Goal: Transaction & Acquisition: Purchase product/service

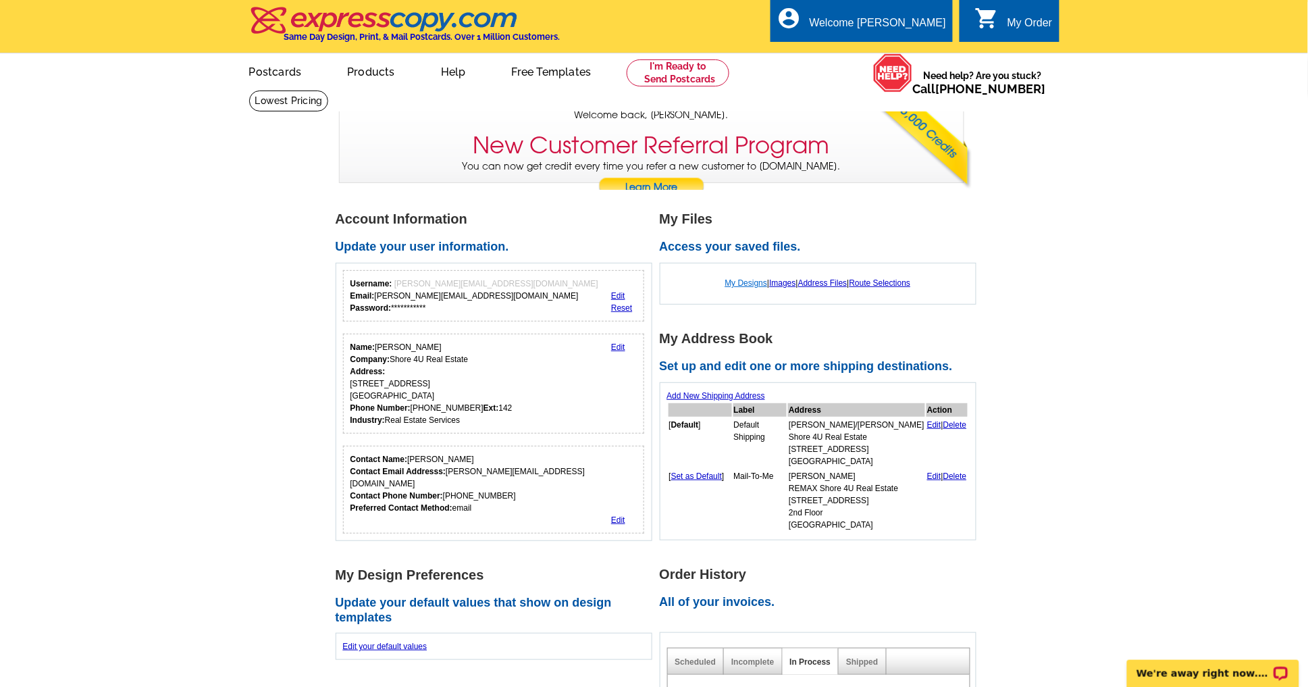
click at [736, 281] on link "My Designs" at bounding box center [746, 282] width 43 height 9
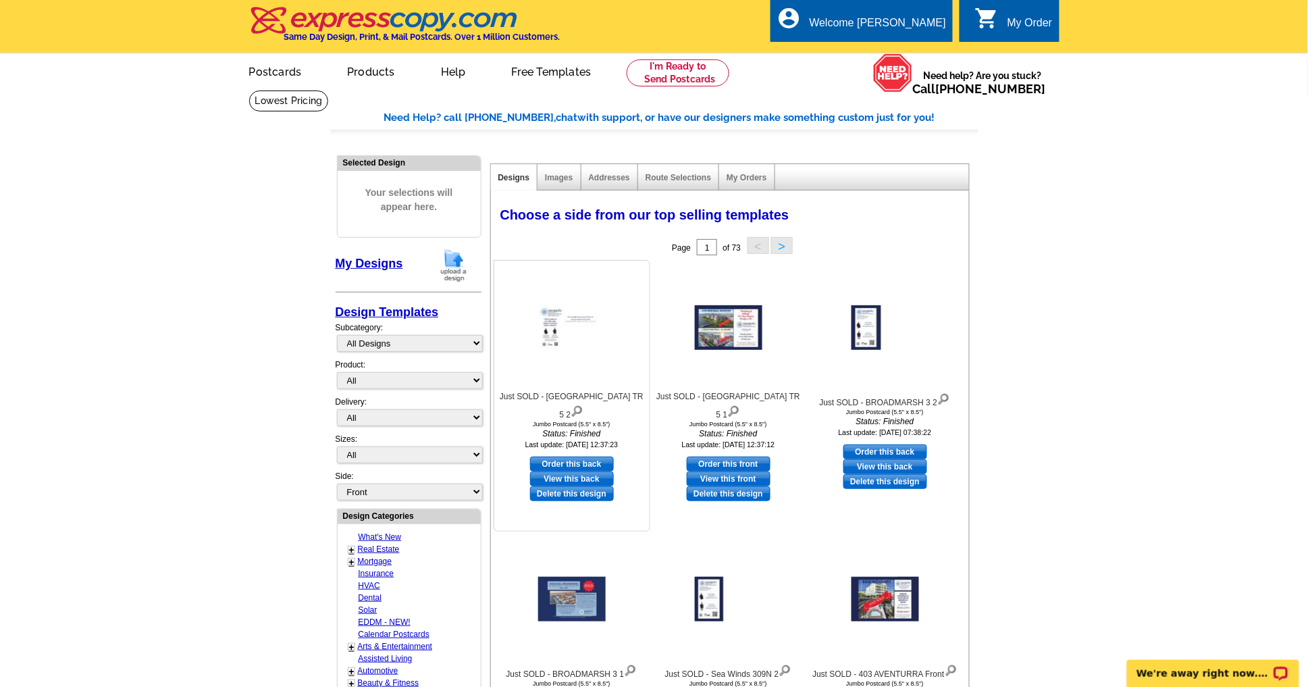
click at [591, 456] on link "Order this back" at bounding box center [572, 463] width 84 height 15
select select "2"
select select "front"
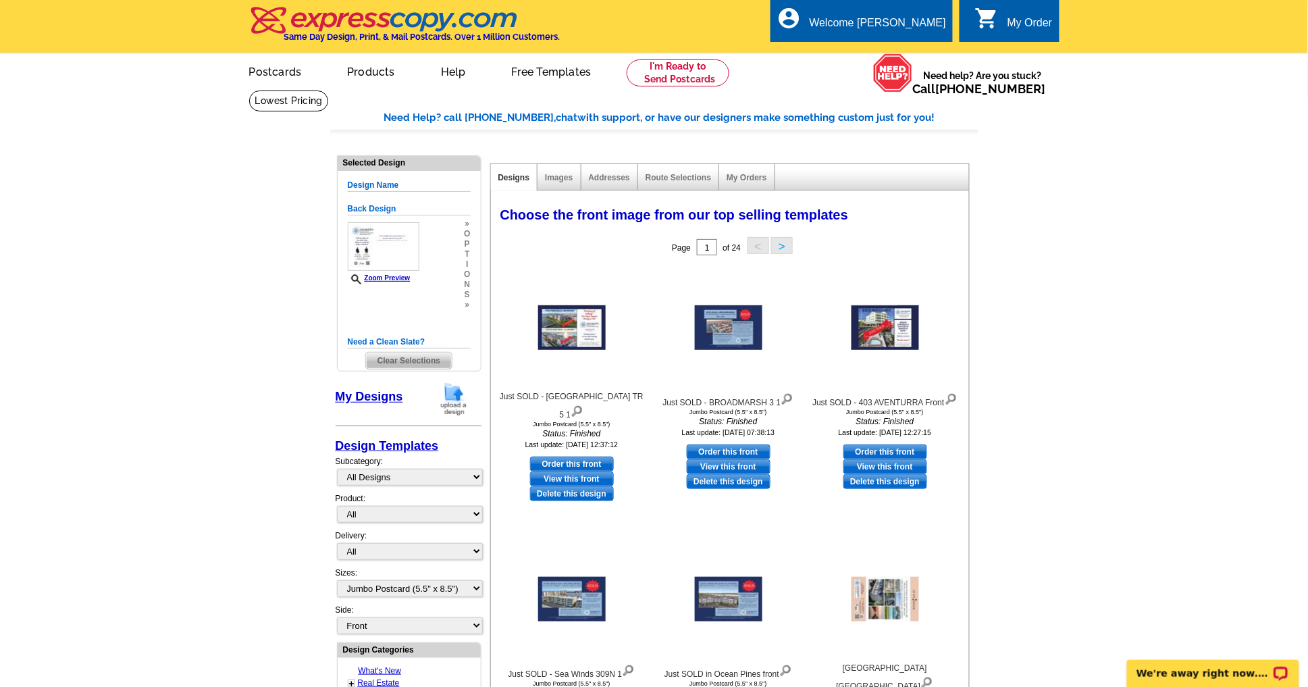
click at [452, 399] on img at bounding box center [453, 398] width 35 height 34
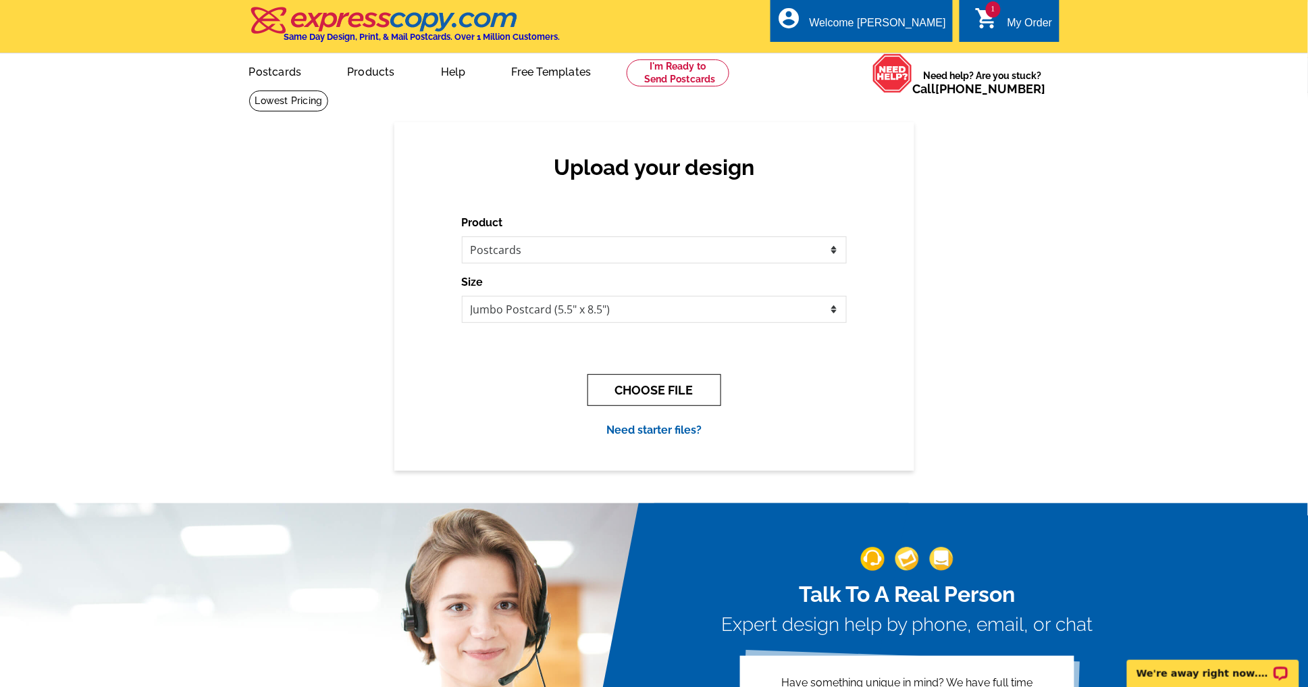
click at [680, 387] on button "CHOOSE FILE" at bounding box center [654, 390] width 134 height 32
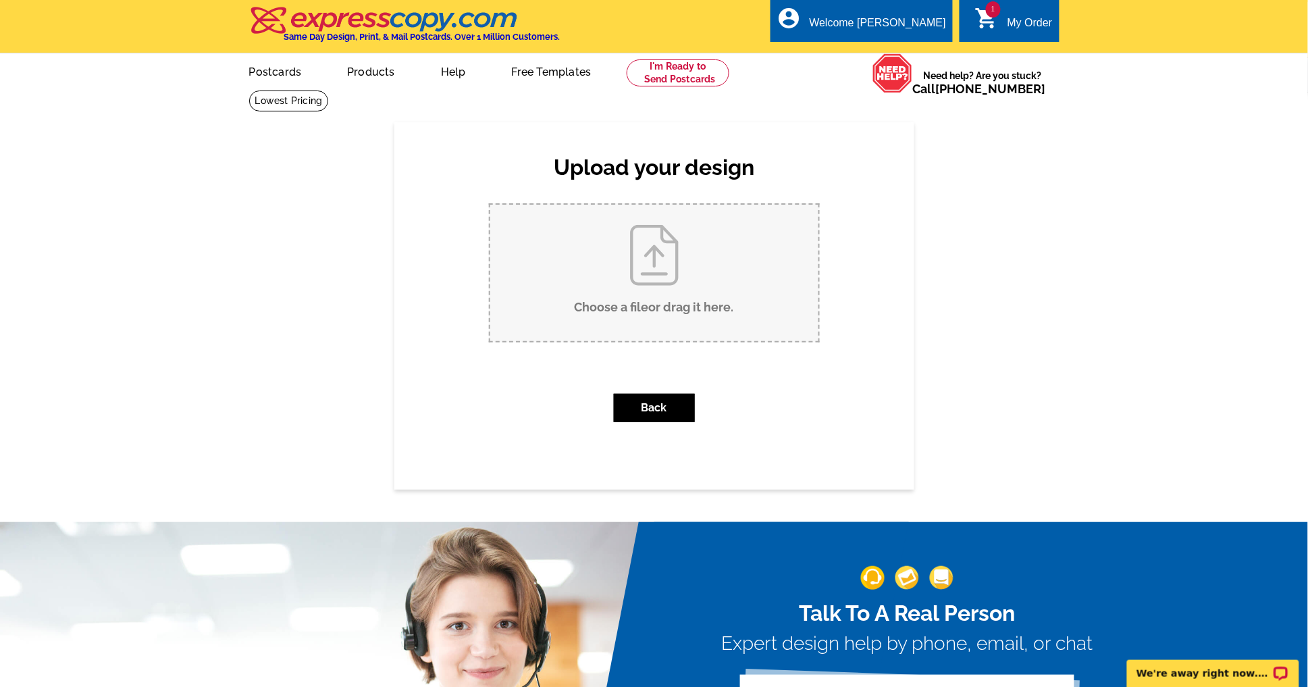
click at [674, 267] on input "Choose a file or drag it here ." at bounding box center [654, 273] width 328 height 136
type input "C:\fakepath\DRAFT - 3 SOLD Recently (SI) TRCJ.pdf"
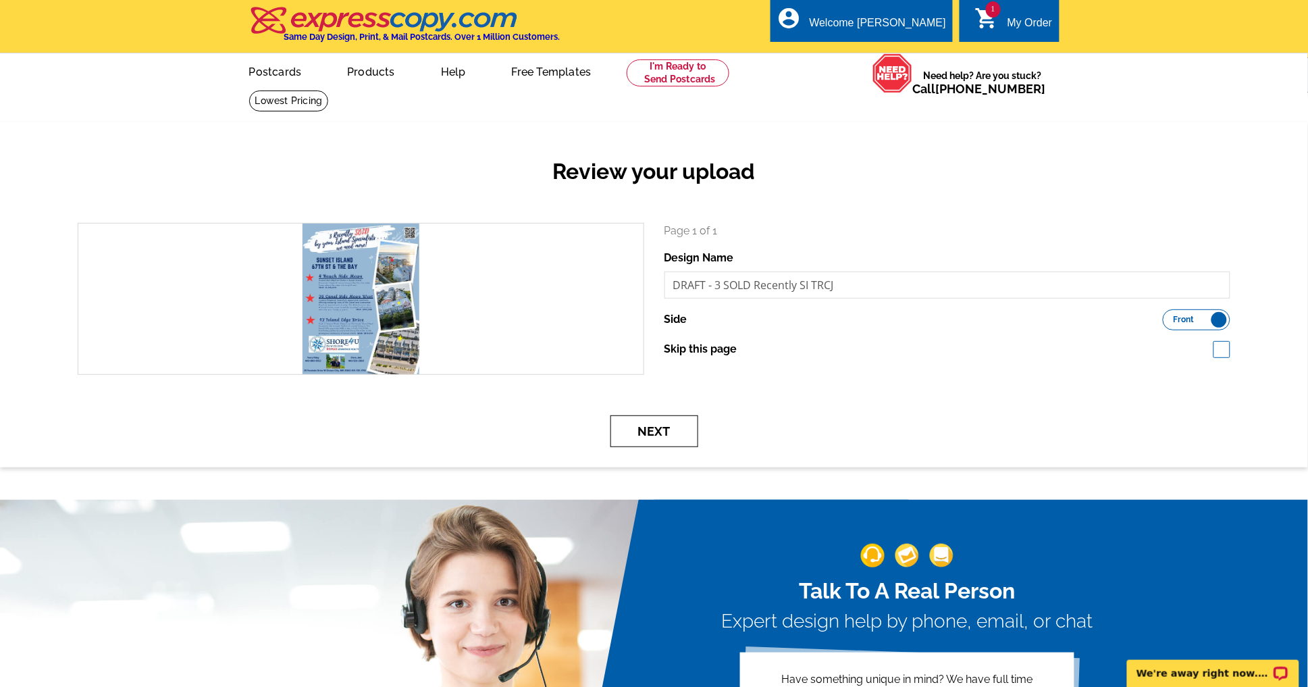
click at [657, 432] on button "Next" at bounding box center [654, 431] width 88 height 32
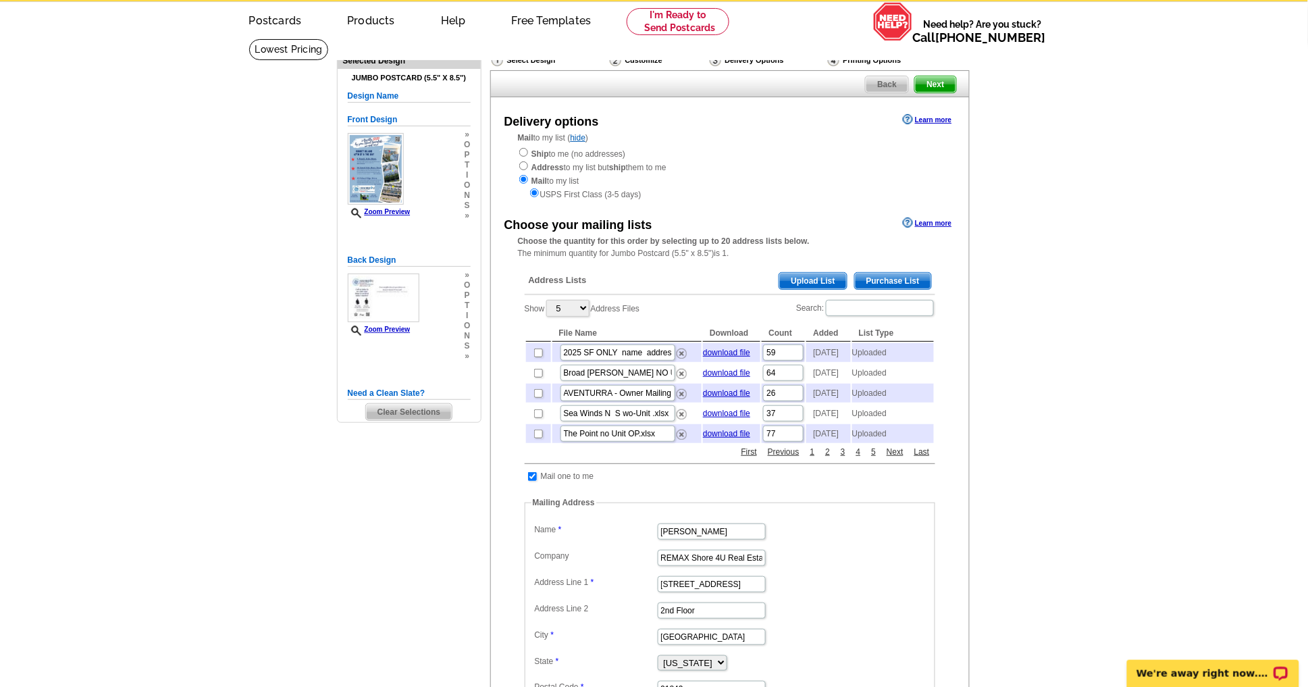
scroll to position [75, 0]
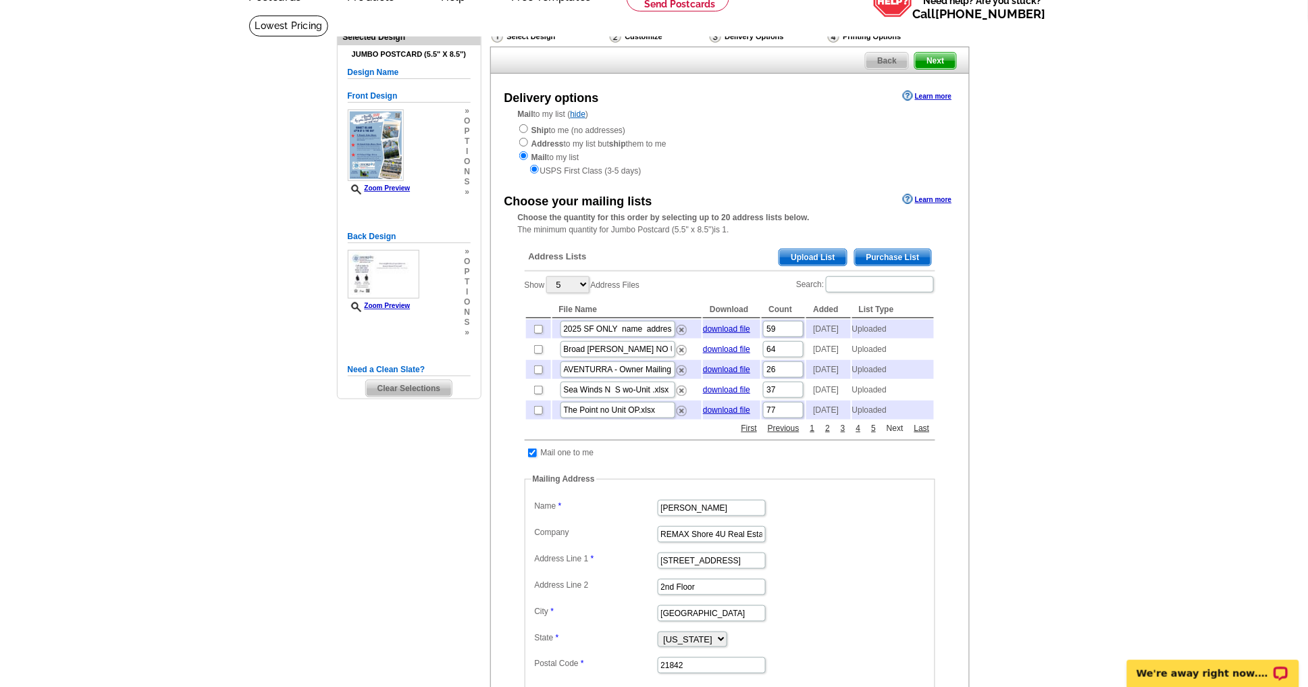
click at [895, 434] on link "Next" at bounding box center [895, 428] width 24 height 12
click at [812, 434] on link "1" at bounding box center [812, 428] width 11 height 12
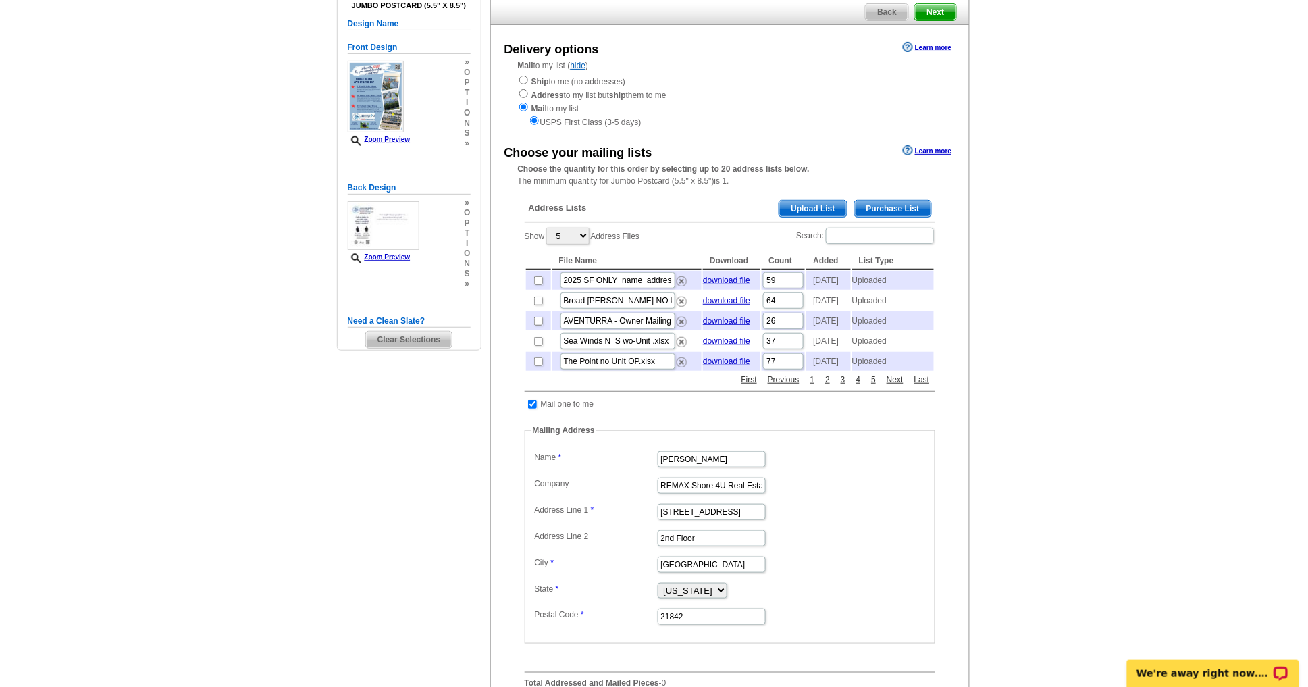
scroll to position [150, 0]
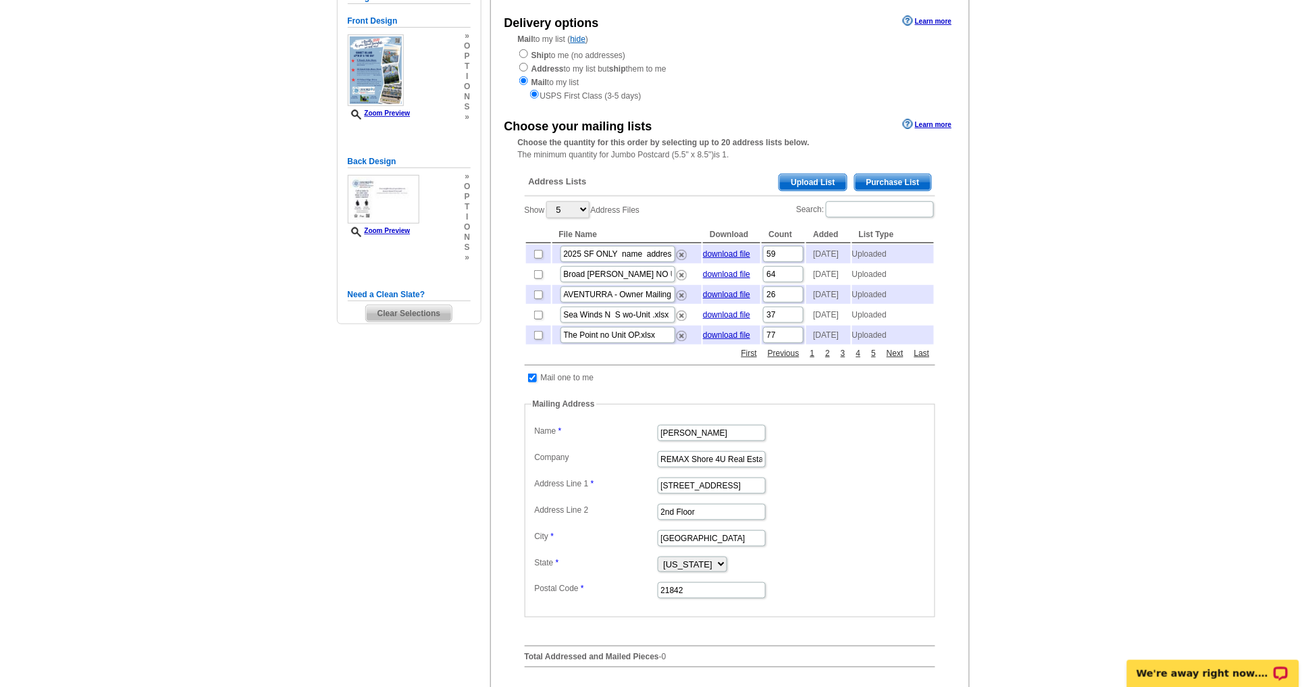
click at [815, 176] on span "Upload List" at bounding box center [812, 182] width 67 height 16
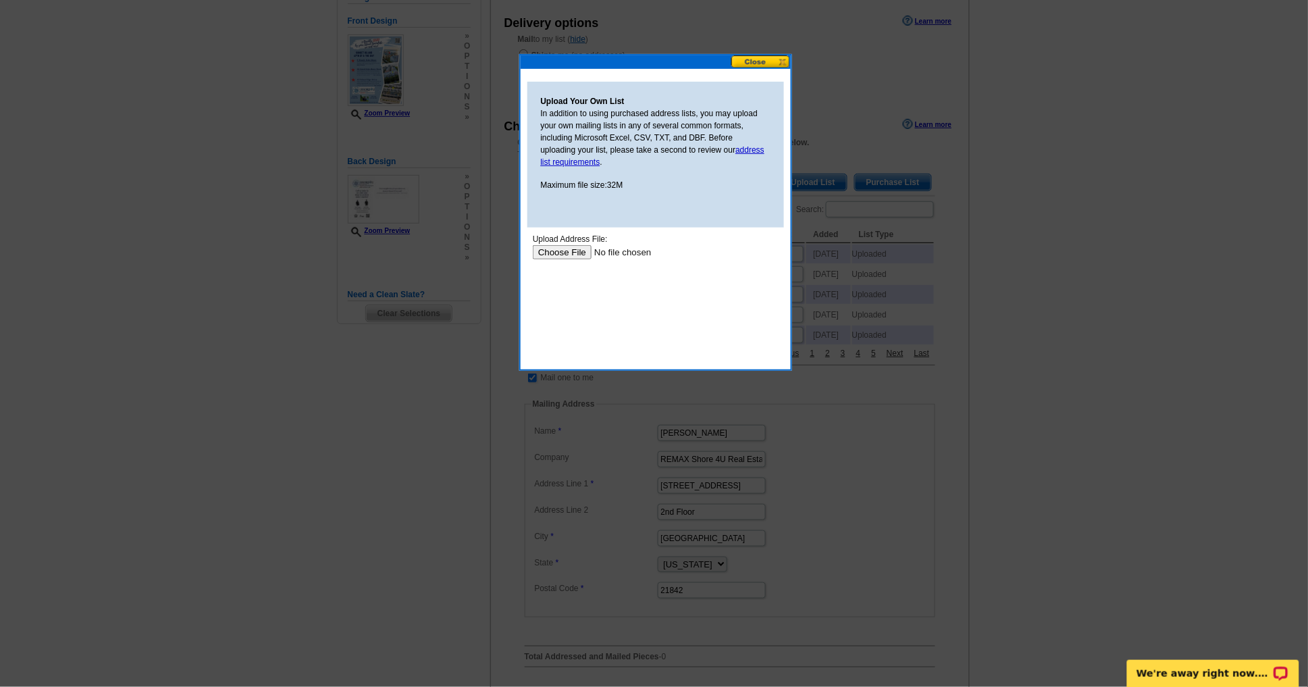
scroll to position [0, 0]
click at [549, 246] on input "file" at bounding box center [617, 252] width 171 height 14
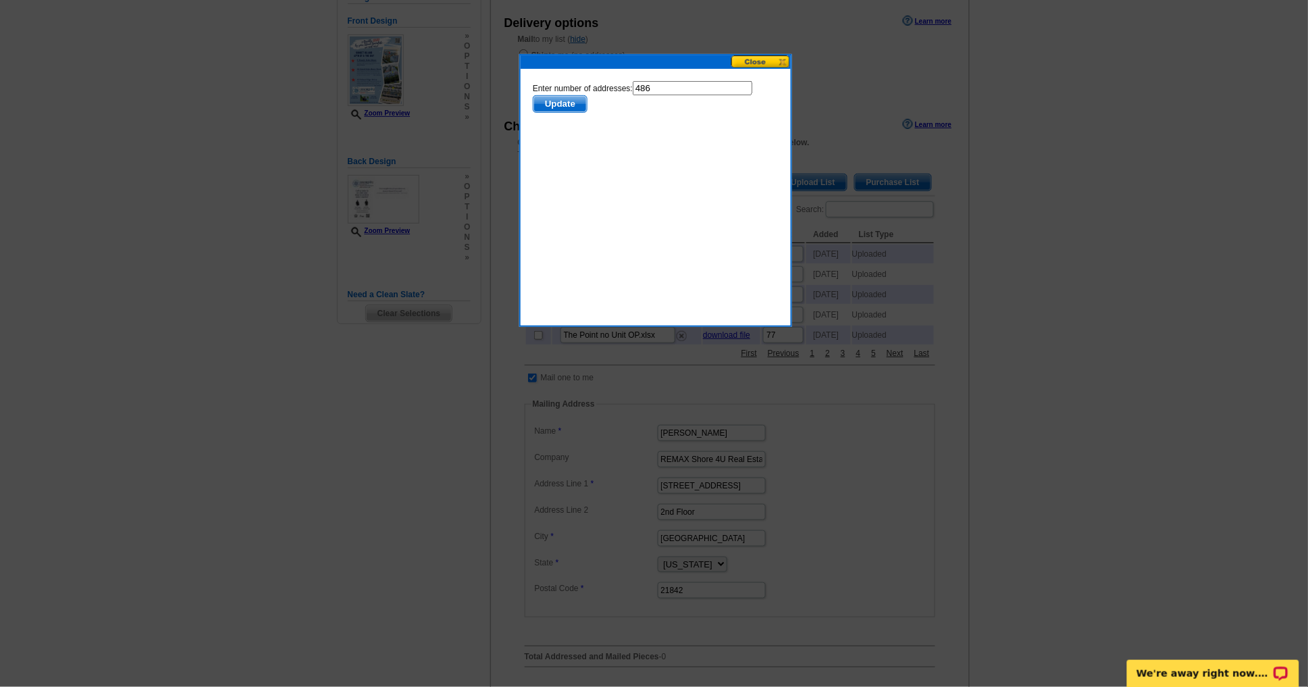
click at [559, 103] on span "Update" at bounding box center [559, 104] width 53 height 16
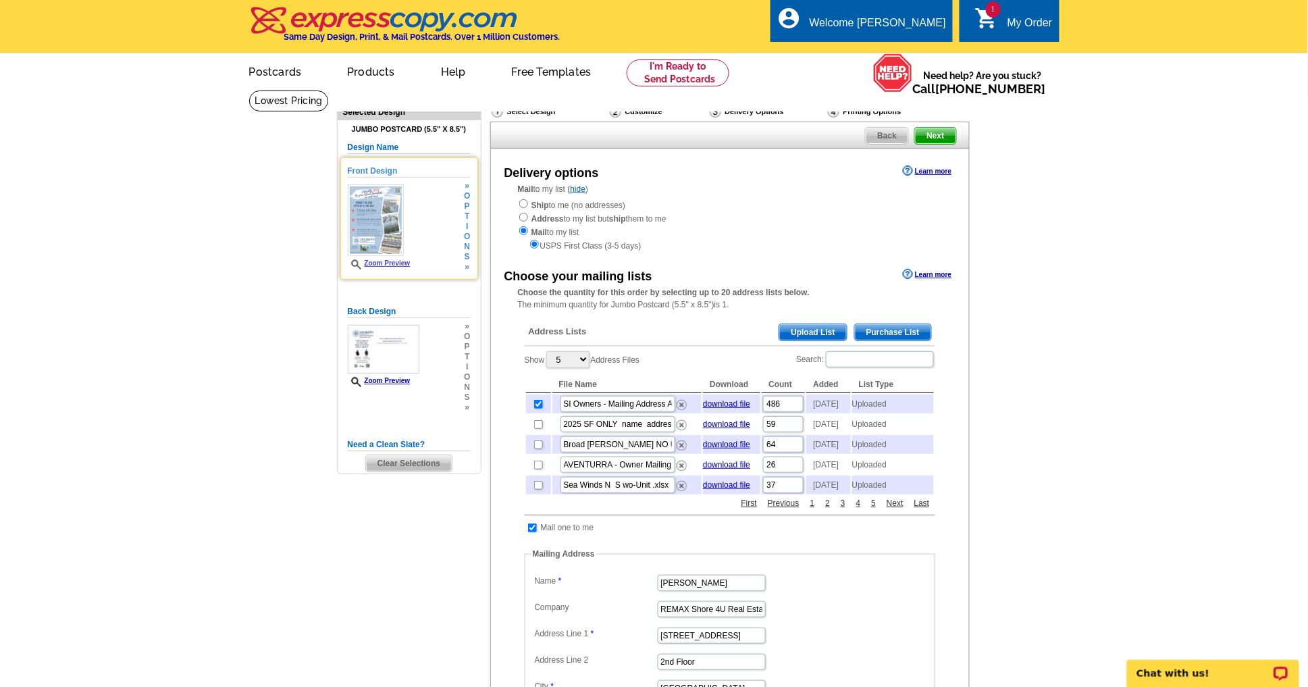
click at [400, 260] on link "Zoom Preview" at bounding box center [379, 262] width 63 height 7
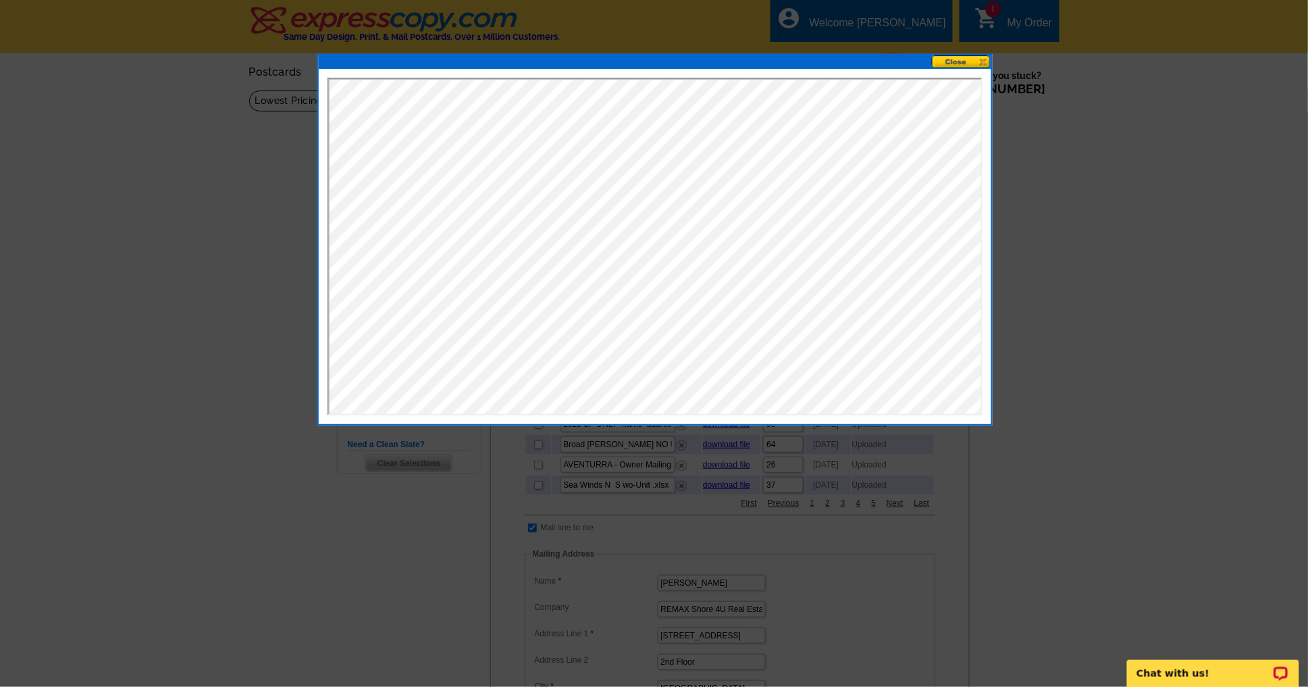
click at [956, 62] on button at bounding box center [961, 61] width 59 height 13
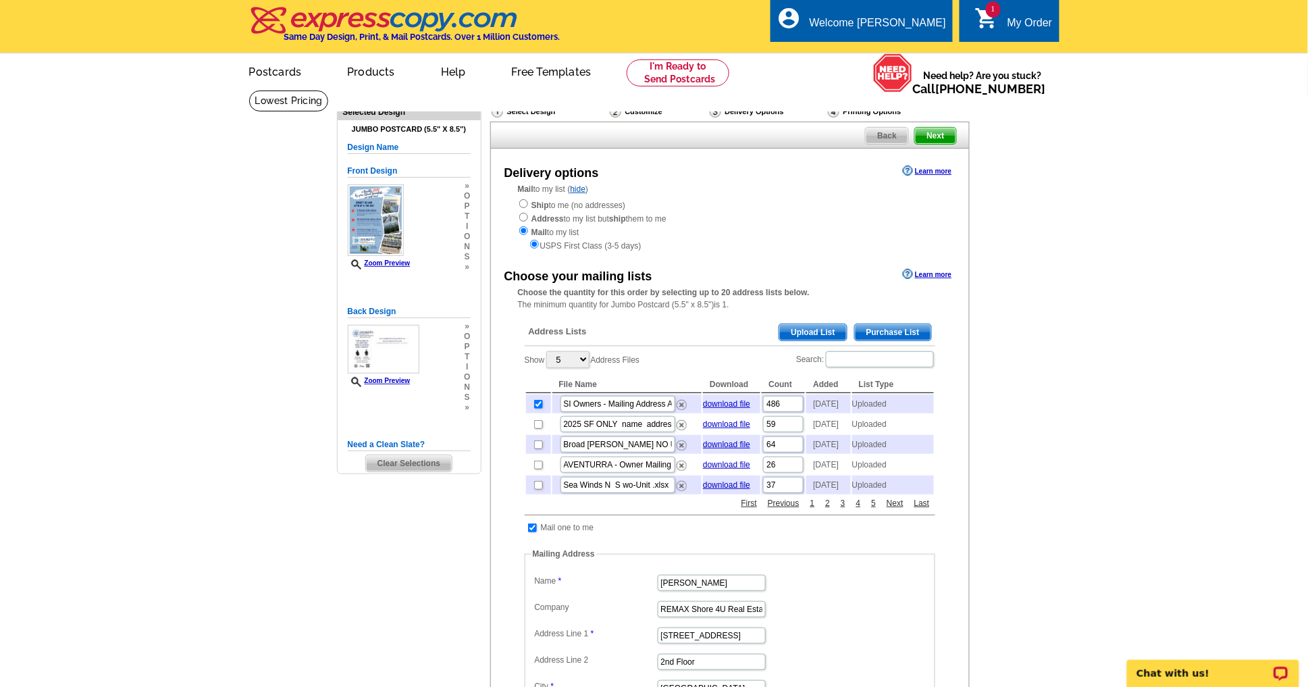
click at [882, 138] on span "Back" at bounding box center [886, 136] width 43 height 16
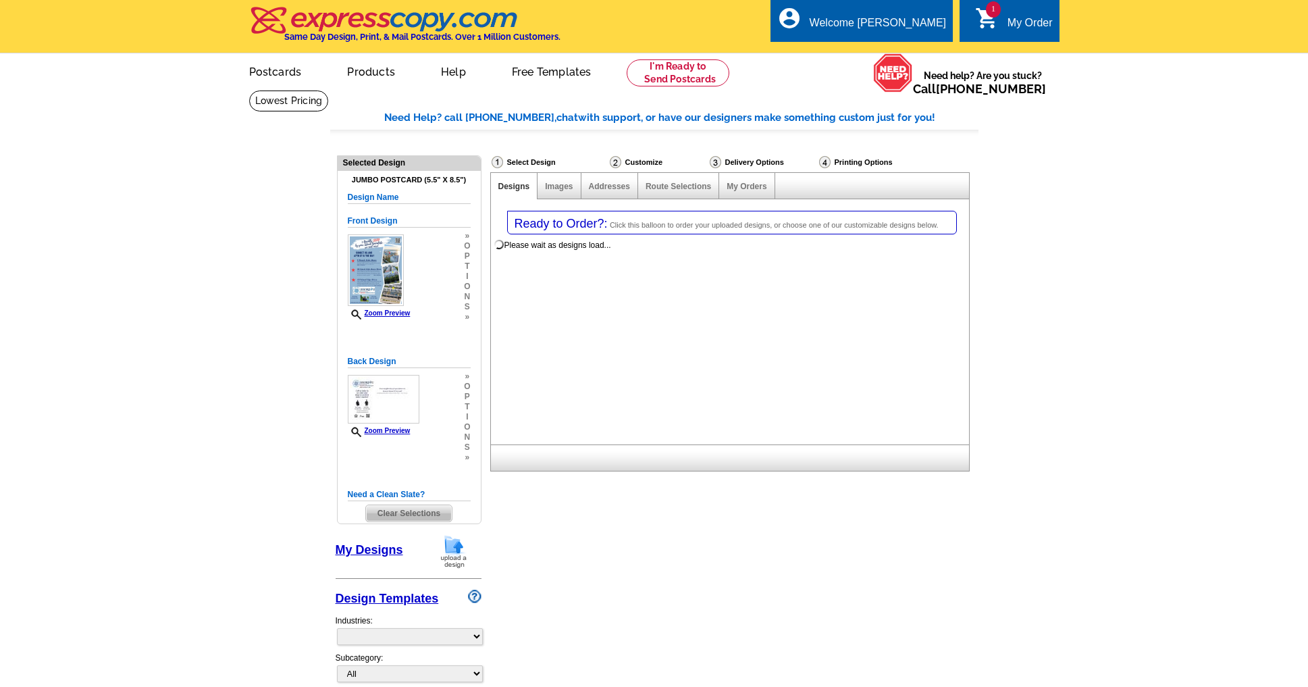
select select "1"
select select "2"
select select "785"
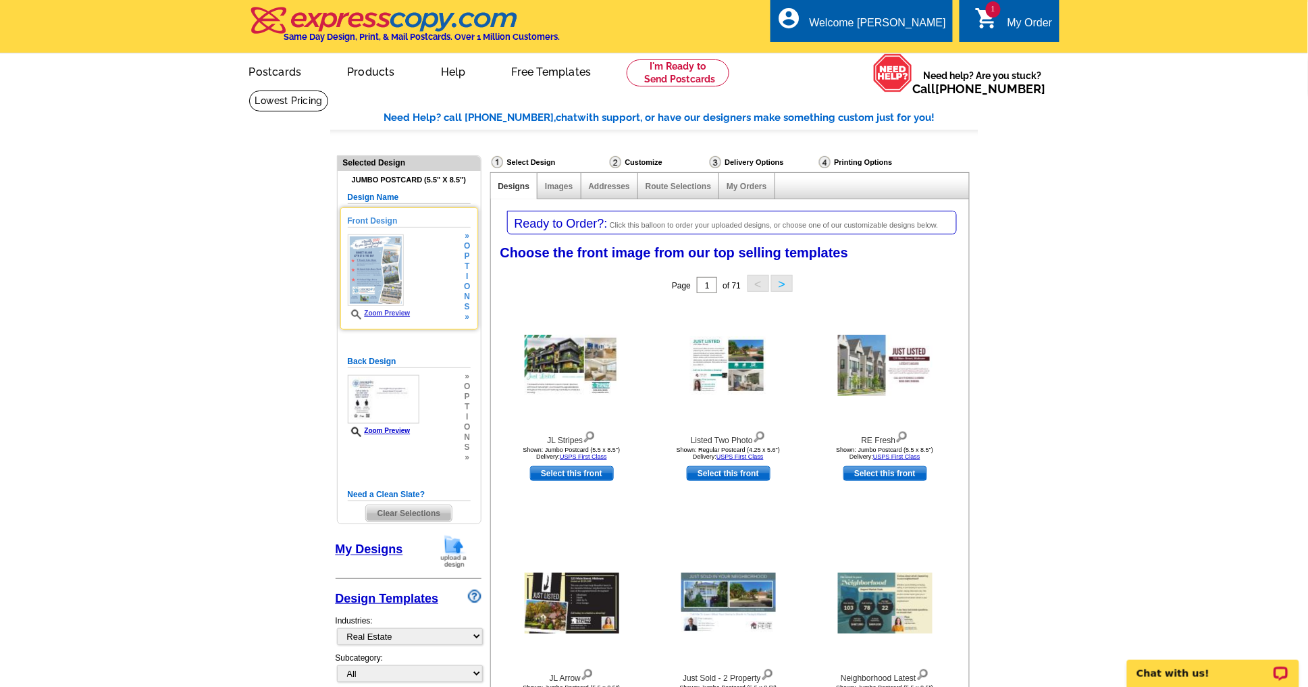
click at [466, 279] on span "i" at bounding box center [467, 276] width 6 height 10
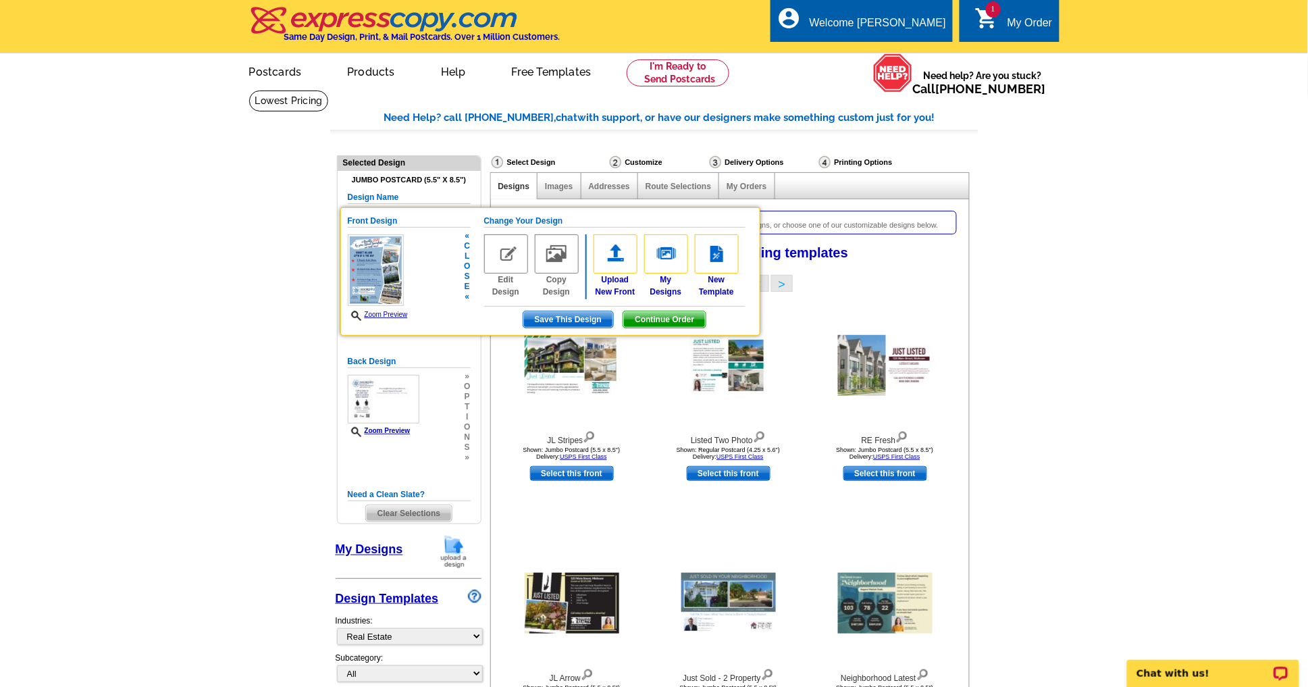
click at [582, 319] on span "Save This Design" at bounding box center [568, 319] width 90 height 16
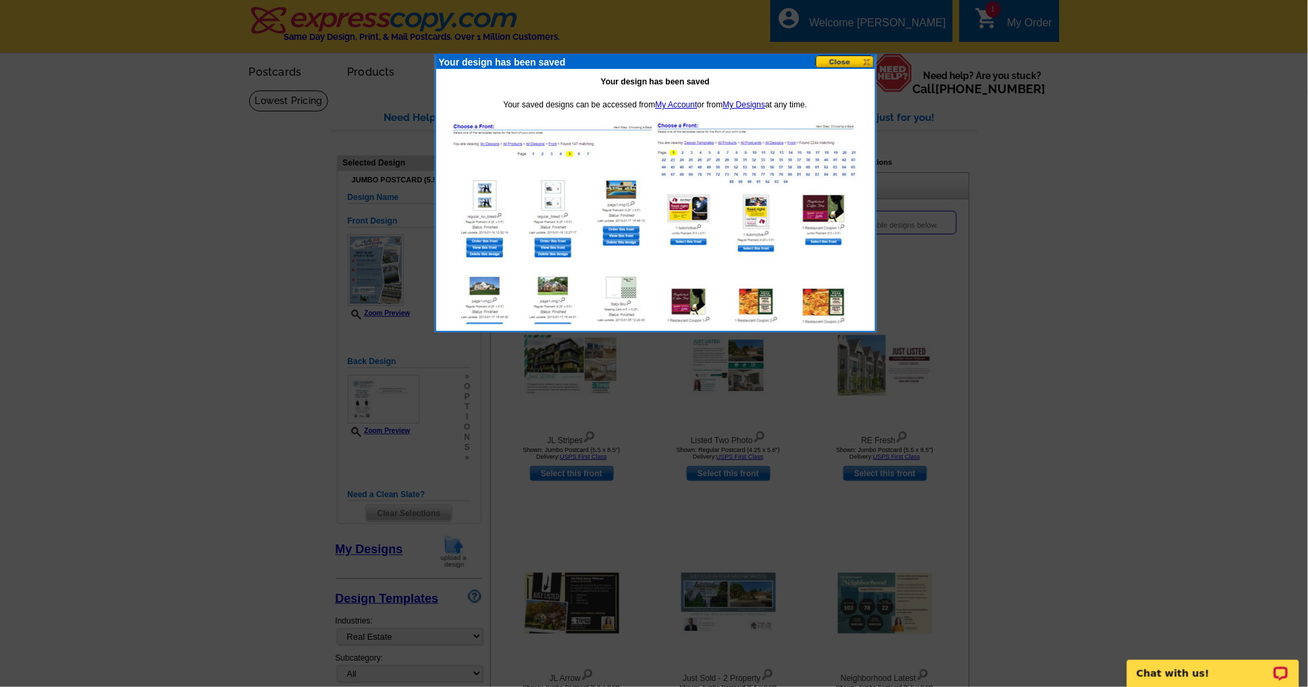
click at [838, 61] on button at bounding box center [844, 61] width 59 height 13
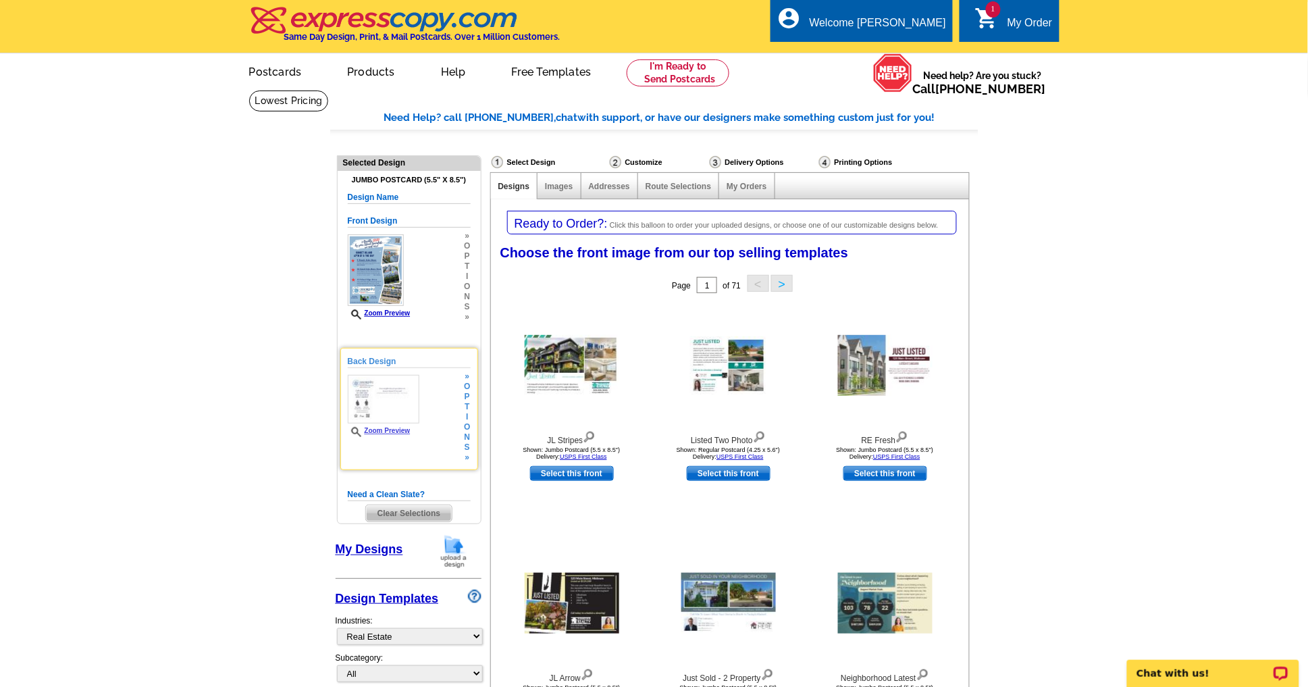
click at [394, 405] on img at bounding box center [384, 399] width 72 height 49
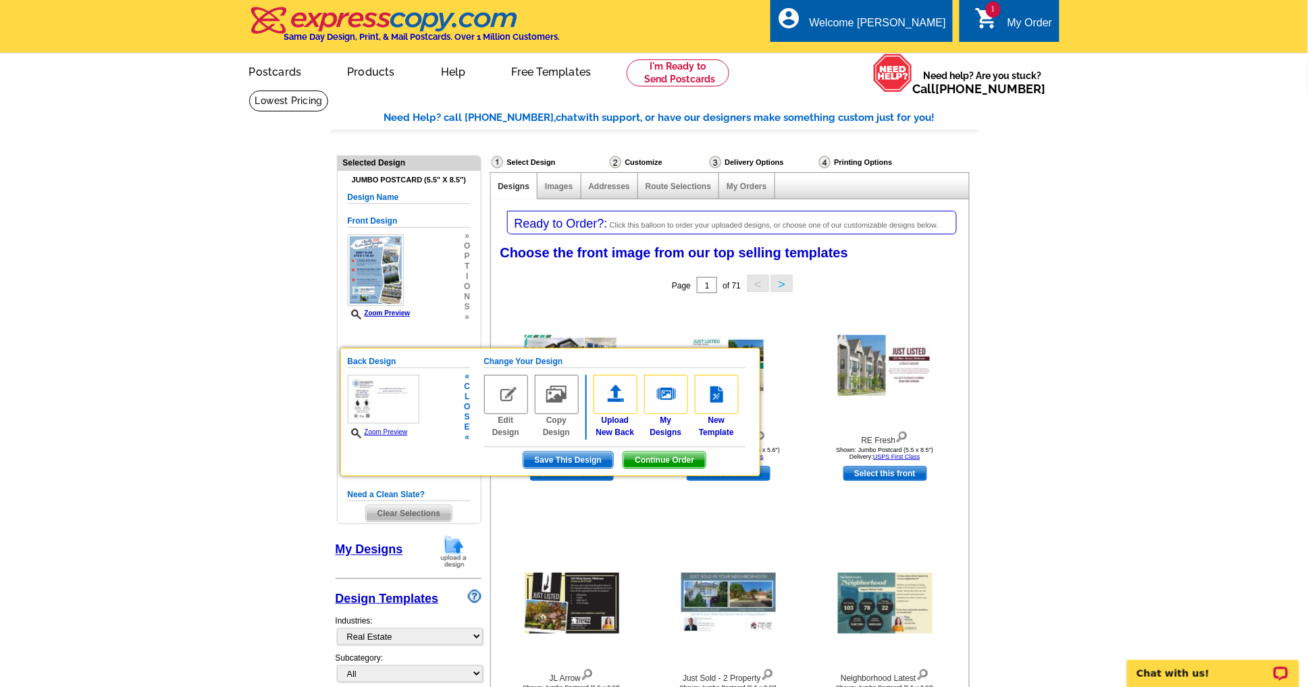
click at [589, 454] on span "Save This Design" at bounding box center [568, 460] width 90 height 16
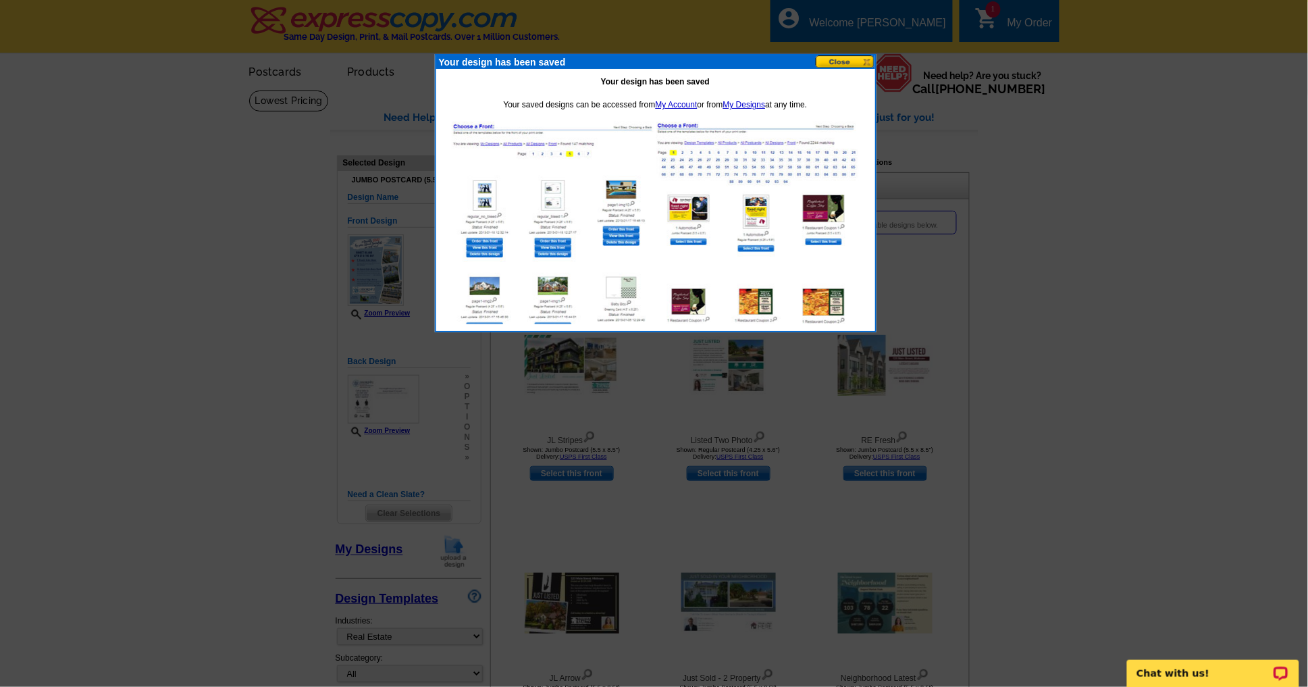
click at [839, 61] on button at bounding box center [844, 61] width 59 height 13
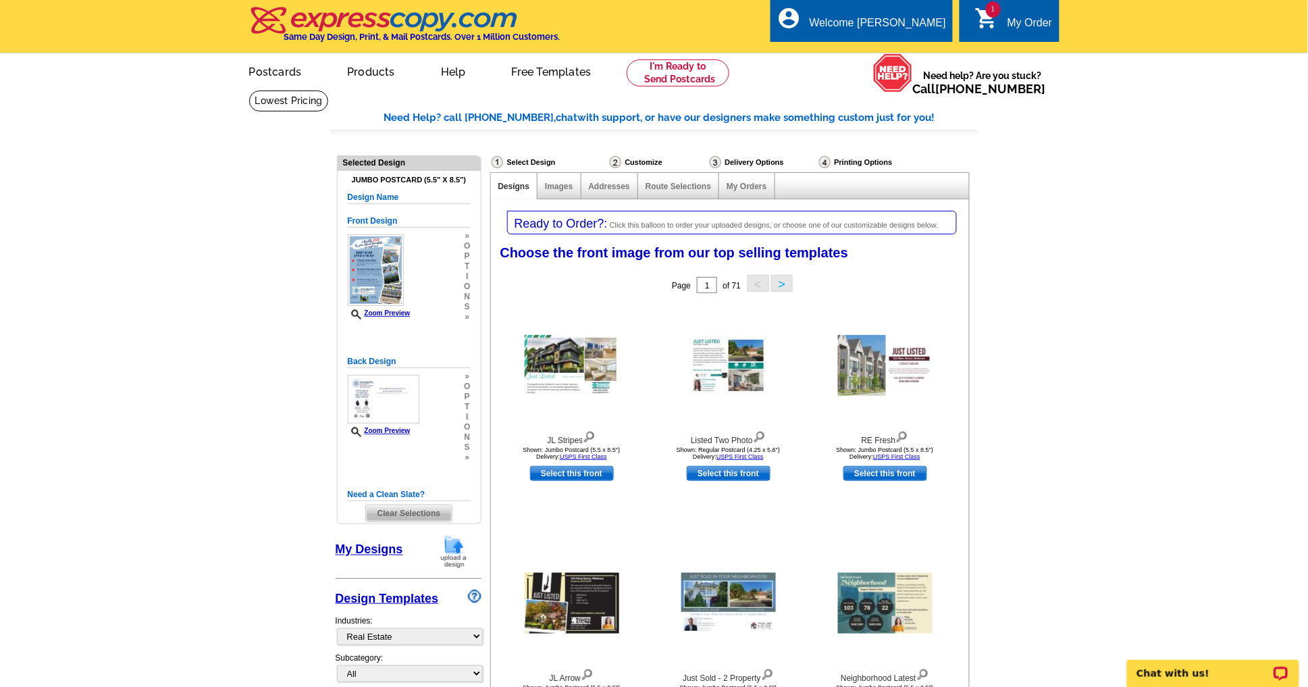
click at [403, 311] on link "Zoom Preview" at bounding box center [379, 312] width 63 height 7
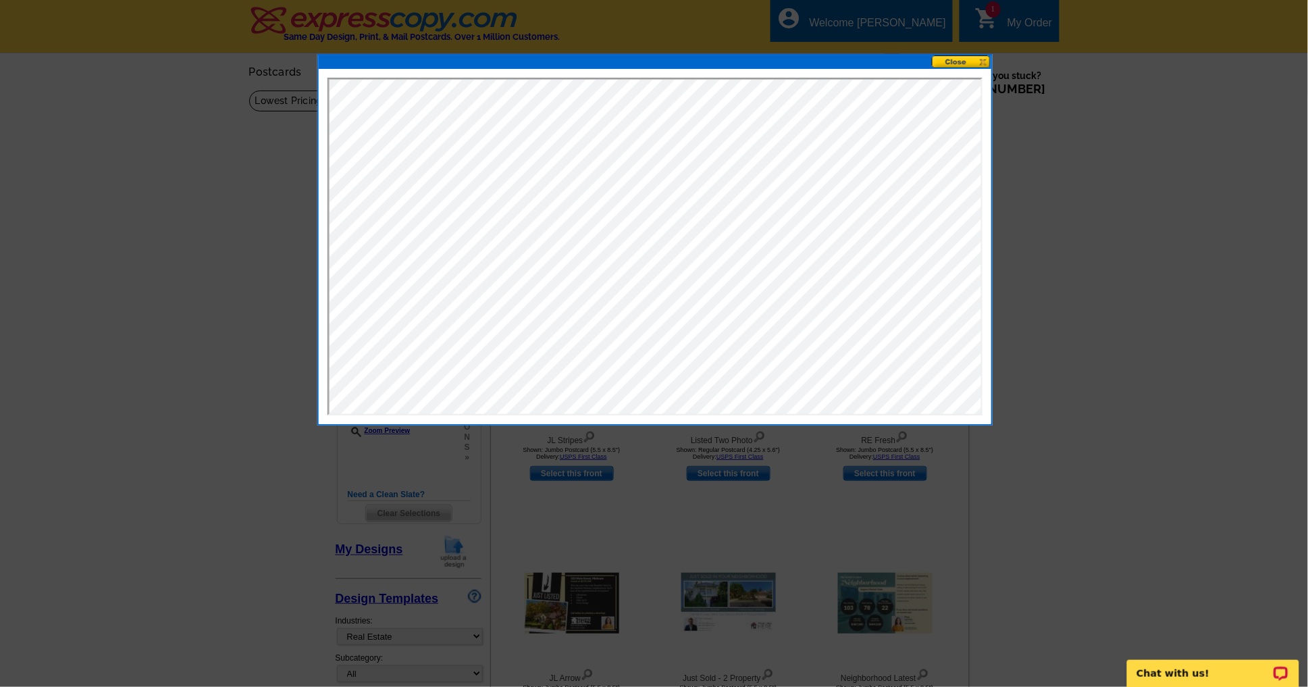
click at [967, 59] on button at bounding box center [961, 61] width 59 height 13
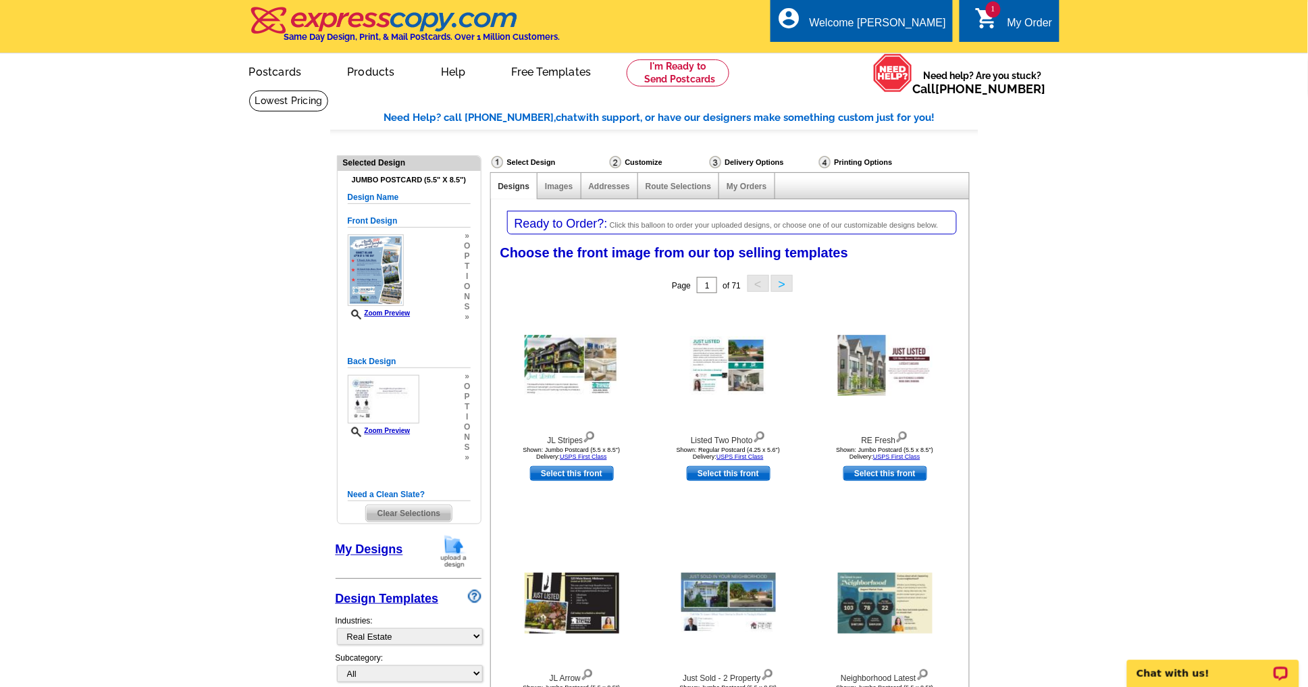
click at [1021, 17] on div "My Order" at bounding box center [1029, 26] width 45 height 19
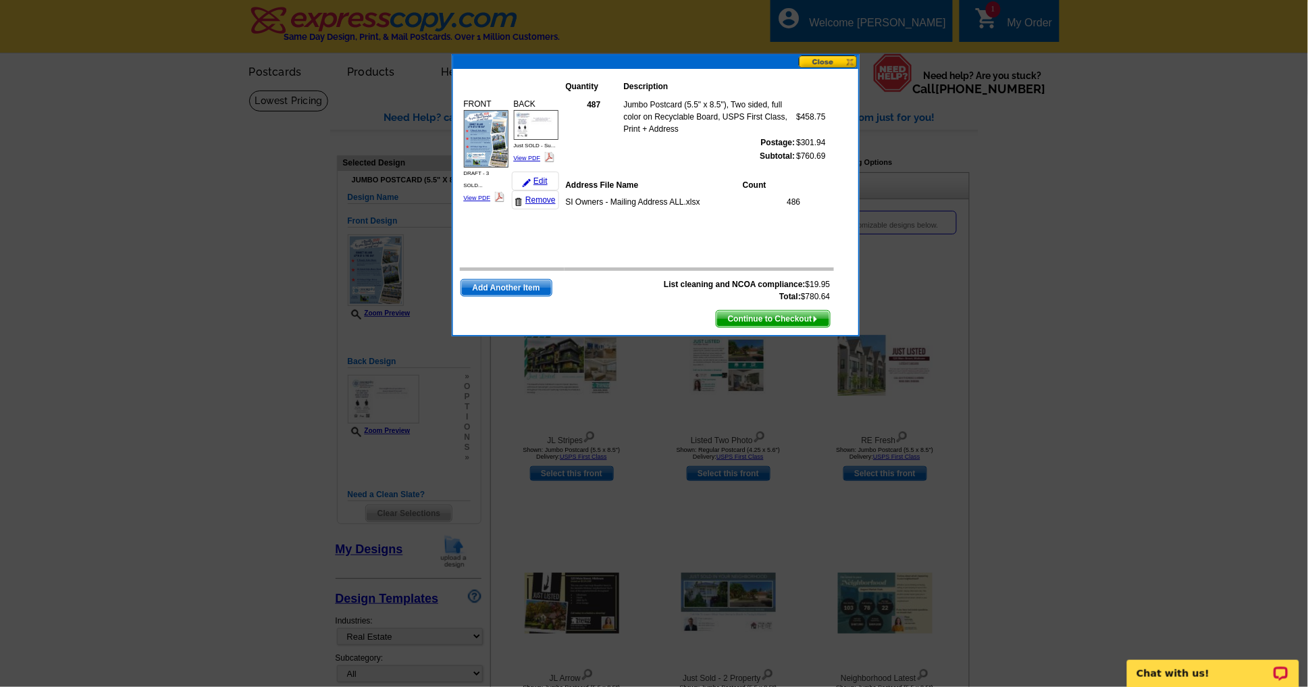
click at [831, 55] on button at bounding box center [828, 61] width 59 height 13
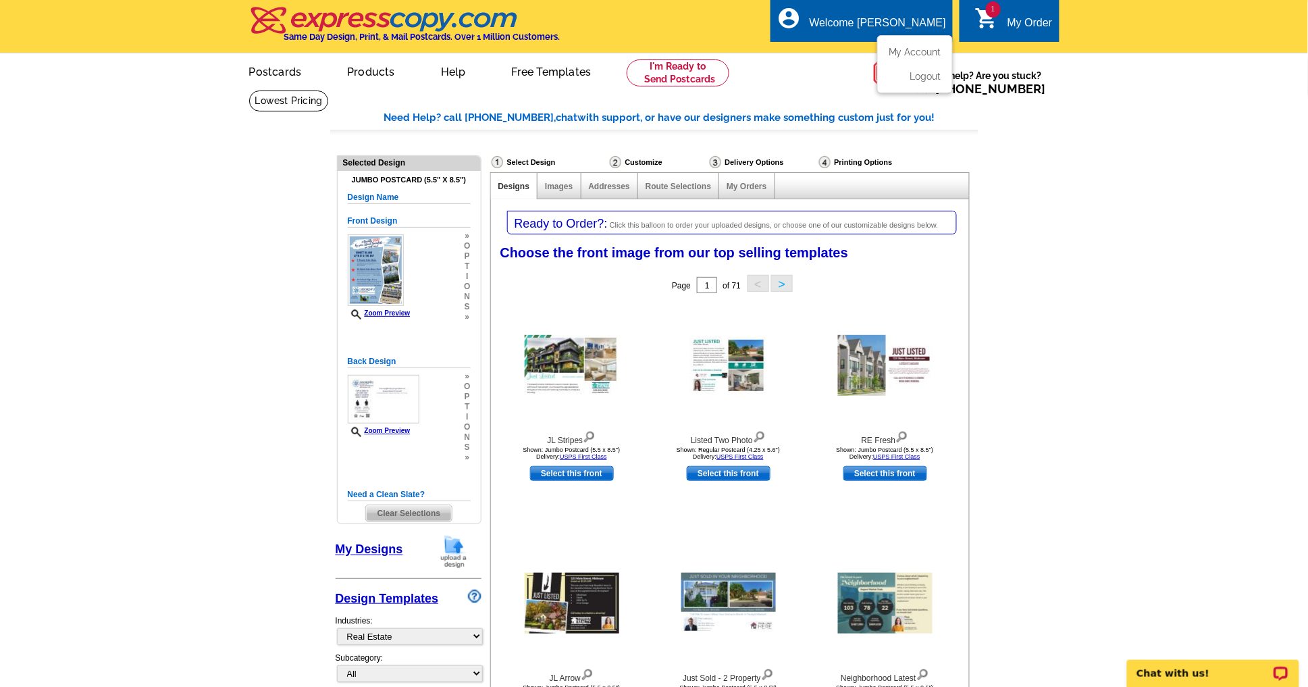
click at [890, 18] on div "Welcome [PERSON_NAME]" at bounding box center [877, 26] width 136 height 19
click at [918, 82] on link "Logout" at bounding box center [924, 76] width 34 height 12
